Goal: Task Accomplishment & Management: Manage account settings

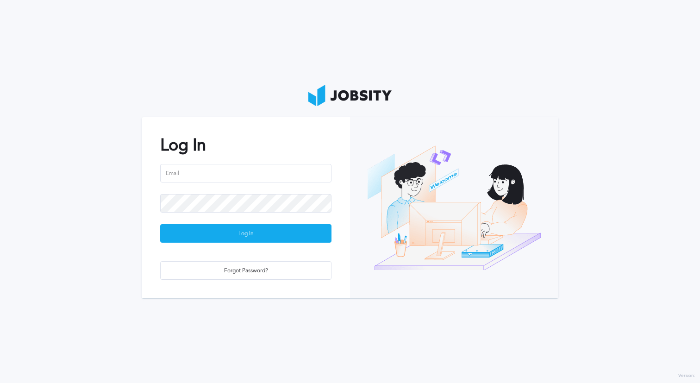
click at [285, 141] on h2 "Log In" at bounding box center [245, 145] width 171 height 19
click at [249, 180] on input "email" at bounding box center [245, 173] width 171 height 19
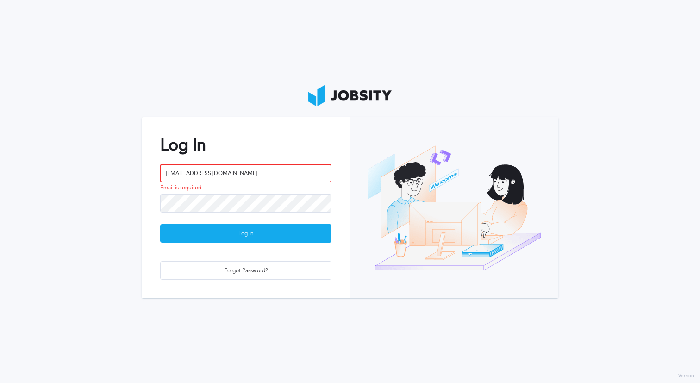
type input "[EMAIL_ADDRESS][DOMAIN_NAME]"
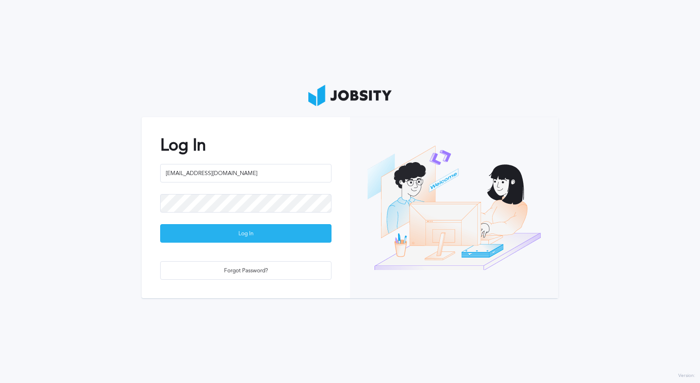
click at [250, 241] on div "Log In" at bounding box center [246, 233] width 170 height 19
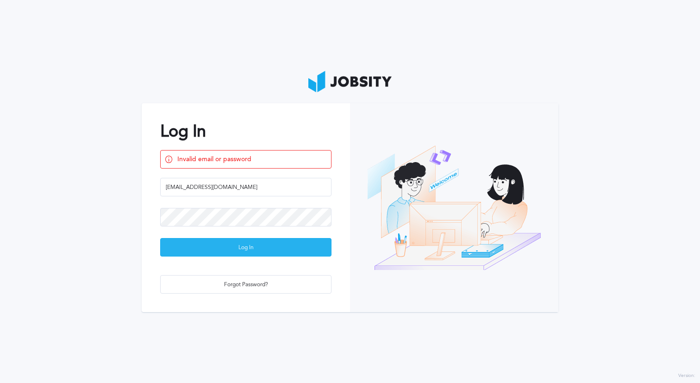
click at [250, 243] on div "Log In" at bounding box center [246, 247] width 170 height 19
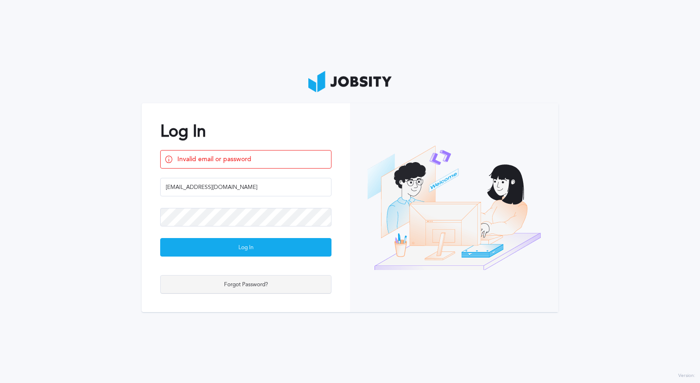
click at [256, 281] on div "Forgot Password?" at bounding box center [246, 284] width 170 height 19
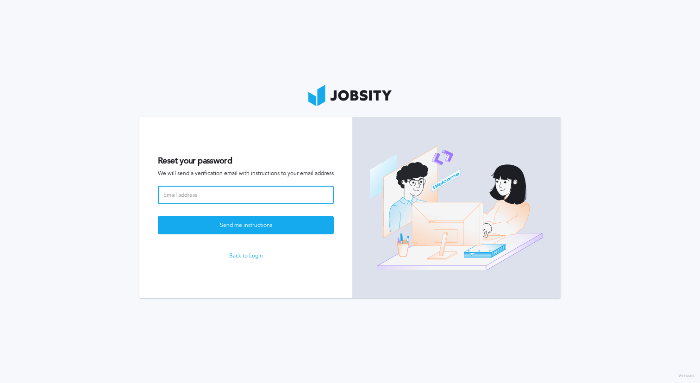
click at [255, 195] on input at bounding box center [246, 195] width 176 height 19
type input "[EMAIL_ADDRESS][DOMAIN_NAME]"
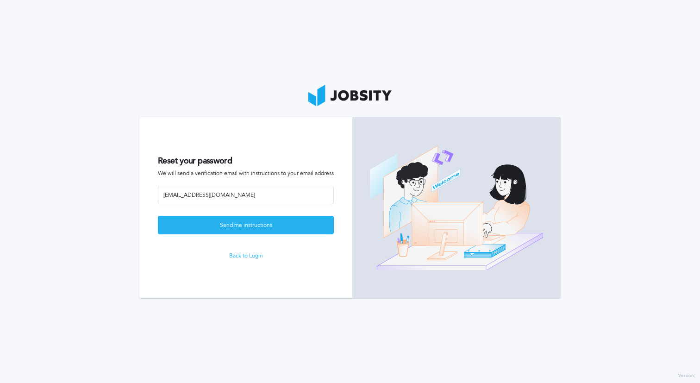
click at [233, 230] on div "Send me instructions" at bounding box center [245, 225] width 175 height 19
